Goal: Find specific page/section: Find specific page/section

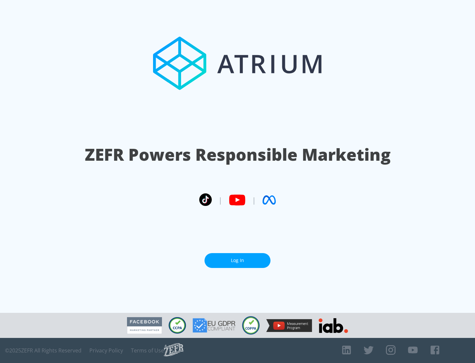
click at [237, 260] on link "Log In" at bounding box center [237, 260] width 66 height 15
